Goal: Task Accomplishment & Management: Complete application form

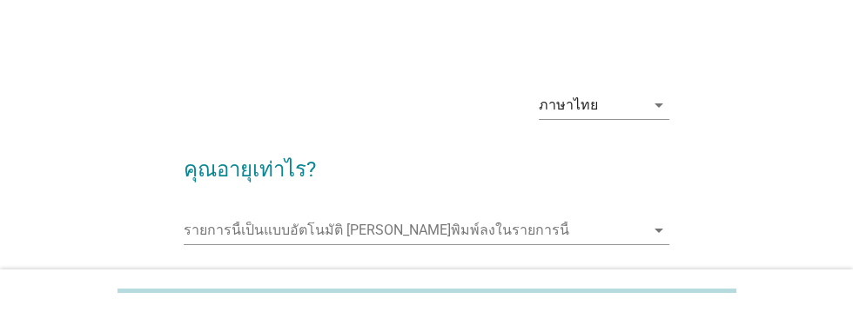
click at [247, 232] on input "รายการนี้เป็นแบบอัตโนมัติ คุณสามารถพิมพ์ลงในรายการนี้" at bounding box center [414, 231] width 460 height 28
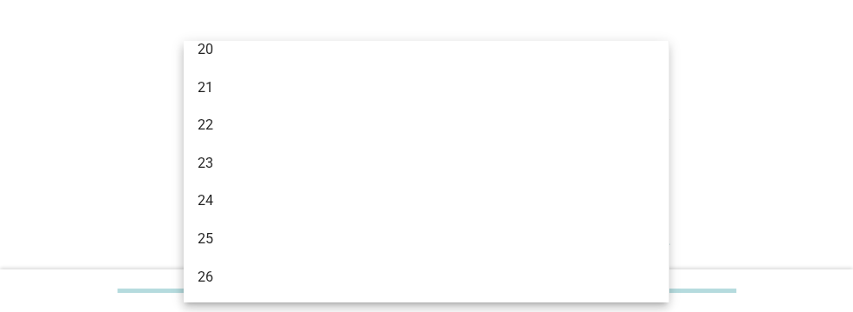
scroll to position [94, 0]
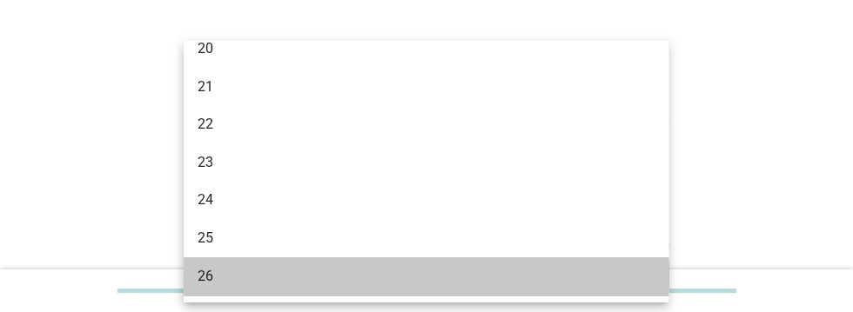
click at [211, 277] on div "26" at bounding box center [407, 276] width 419 height 21
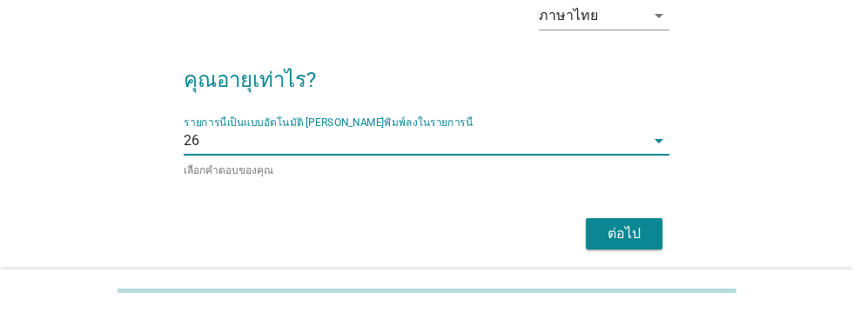
scroll to position [90, 0]
click at [624, 227] on div "ต่อไป" at bounding box center [624, 234] width 49 height 21
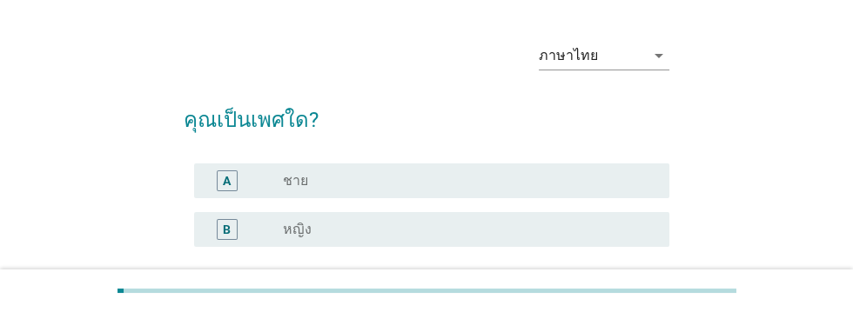
scroll to position [54, 0]
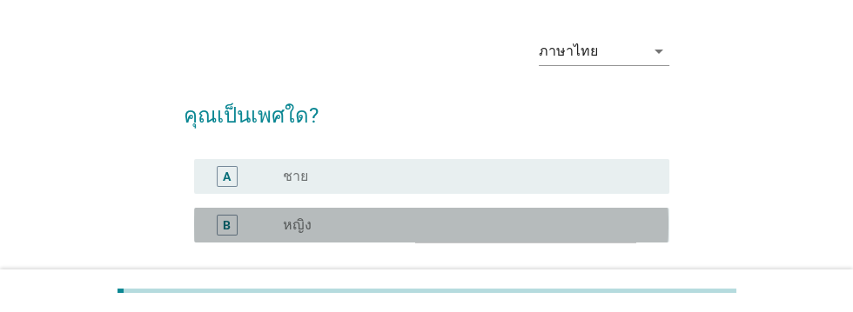
click at [326, 225] on div "radio_button_unchecked หญิง" at bounding box center [462, 225] width 359 height 17
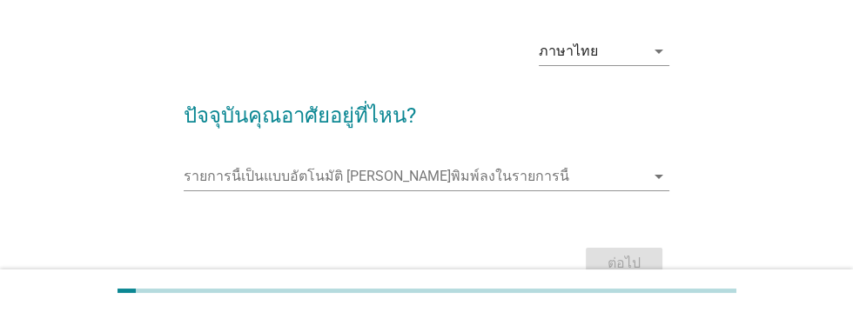
scroll to position [0, 0]
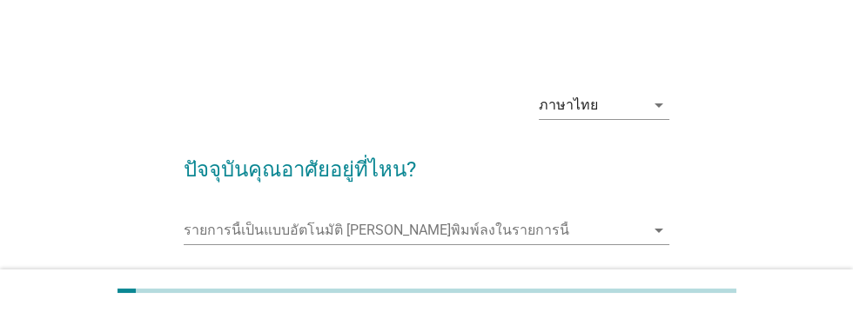
click at [232, 225] on input "รายการนี้เป็นแบบอัตโนมัติ คุณสามารถพิมพ์ลงในรายการนี้" at bounding box center [414, 231] width 460 height 28
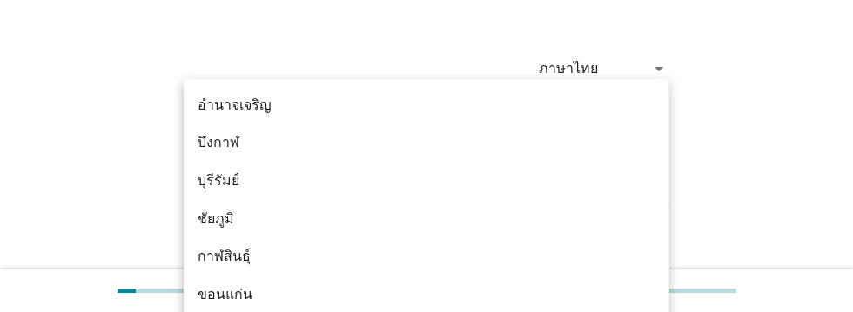
scroll to position [74, 0]
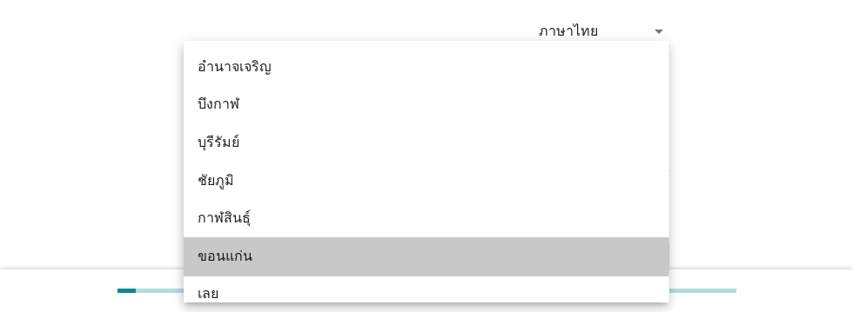
click at [241, 255] on div "ขอนแก่น" at bounding box center [407, 256] width 419 height 21
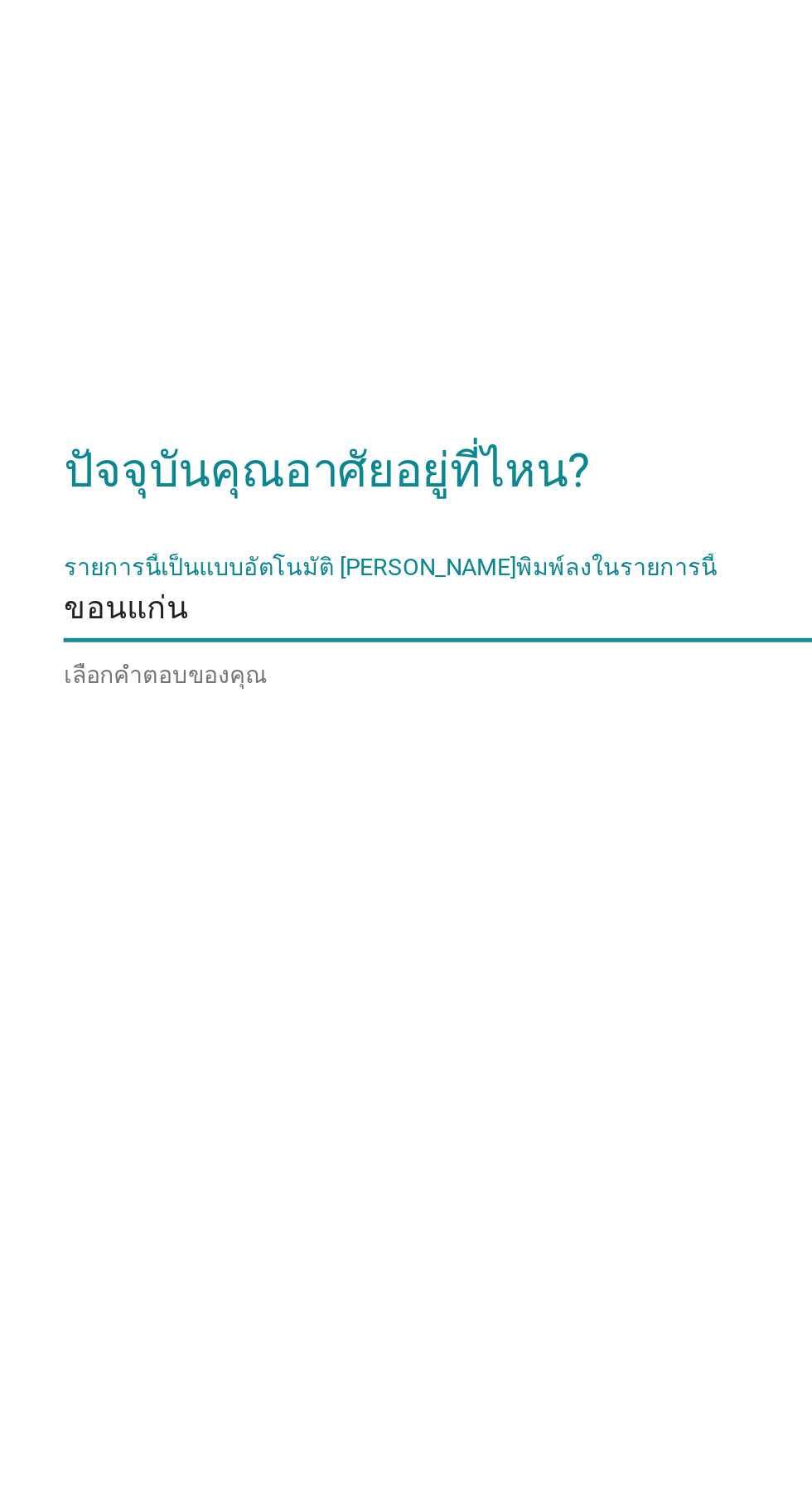
scroll to position [182, 0]
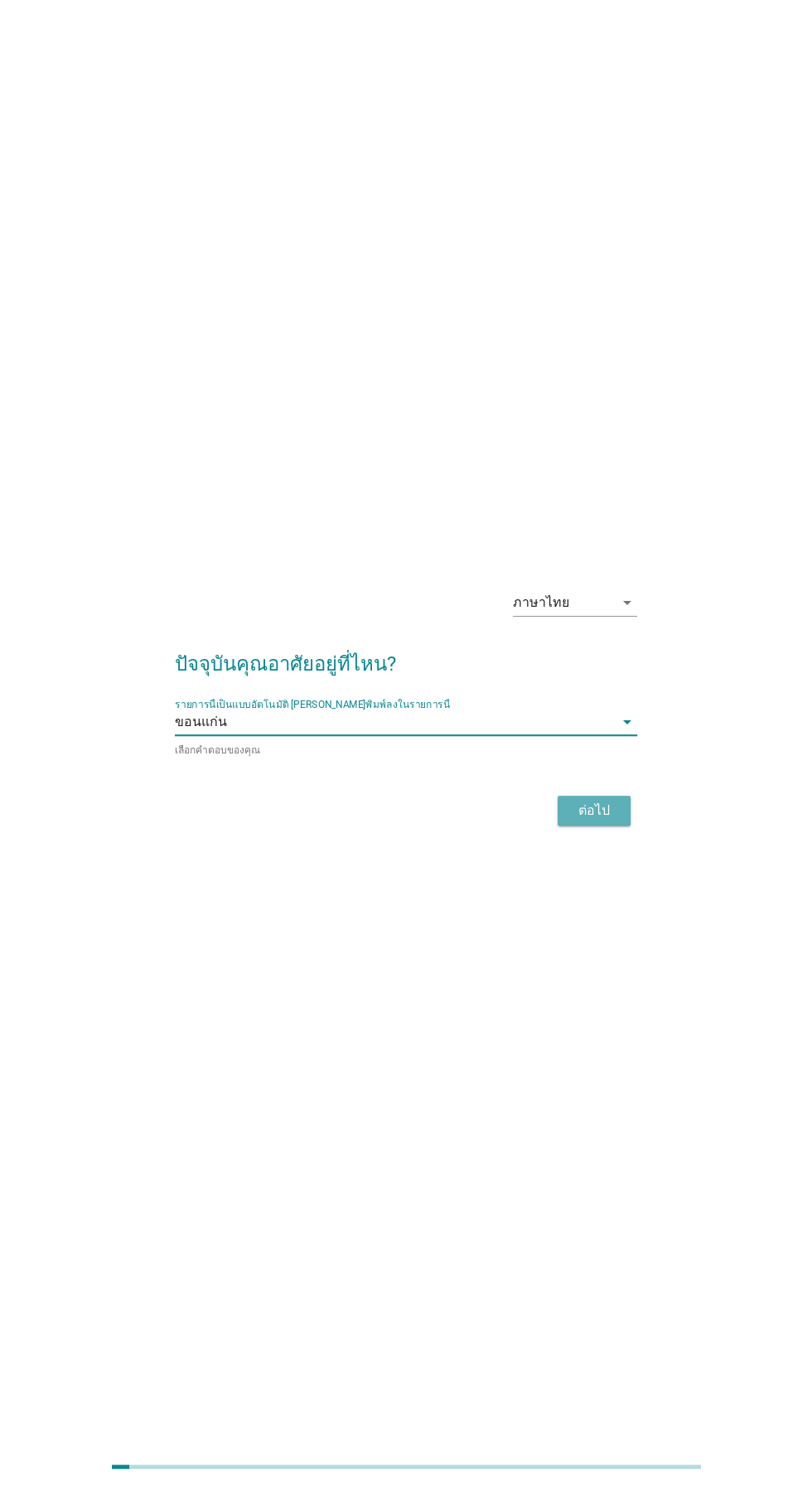
click at [600, 297] on div "ต่อไป" at bounding box center [594, 810] width 47 height 20
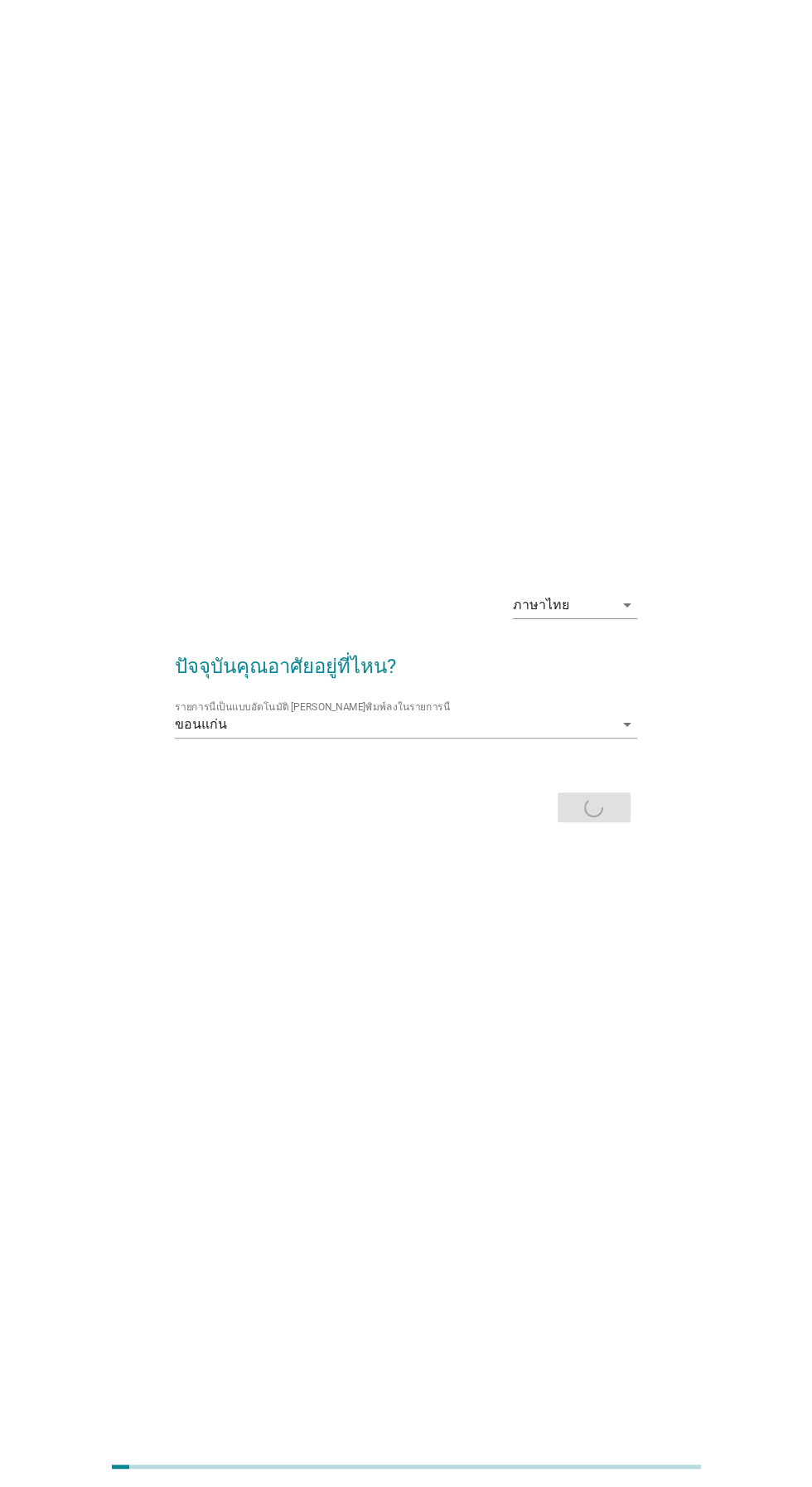
scroll to position [142, 0]
